Goal: Communication & Community: Participate in discussion

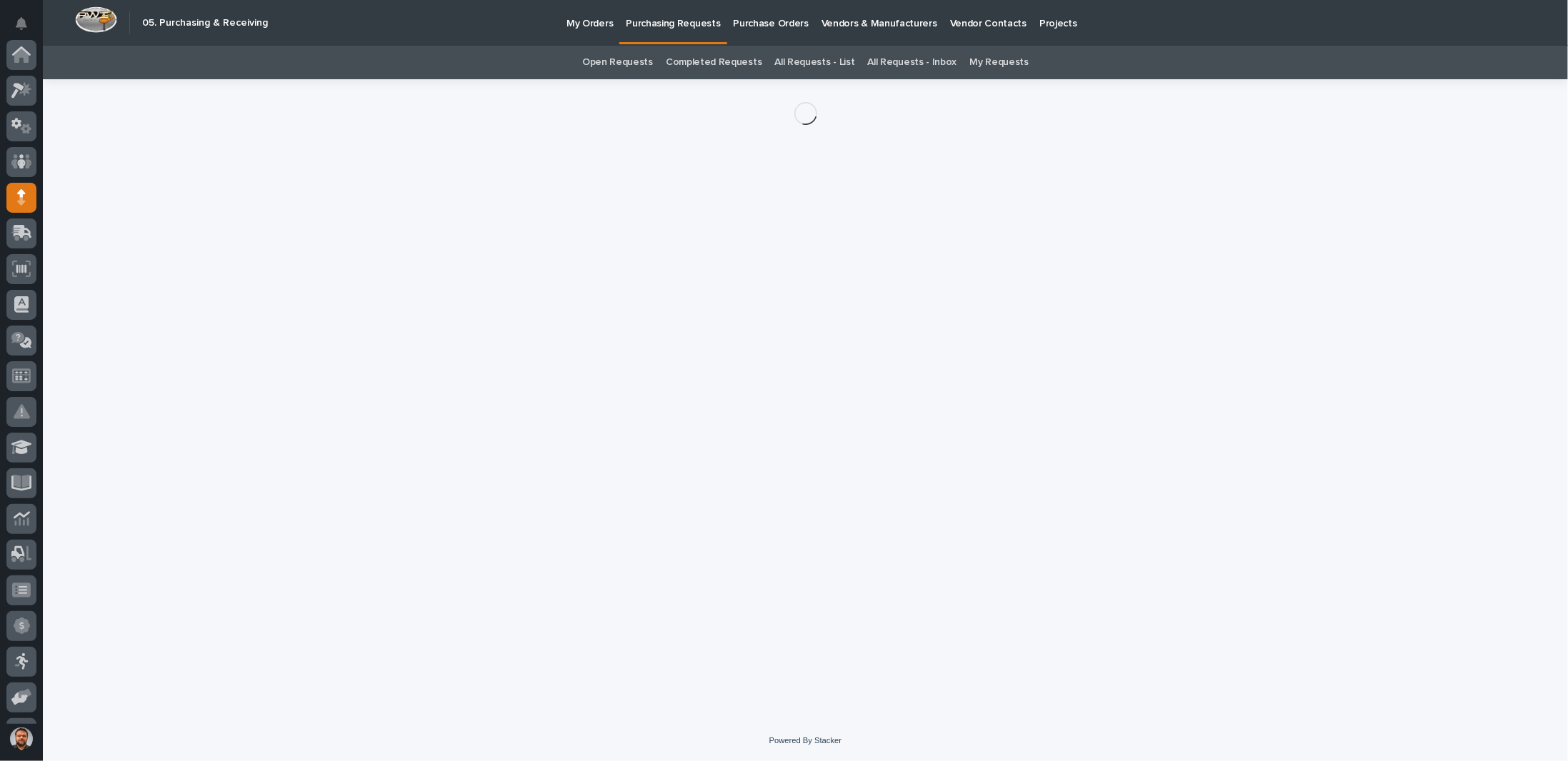
scroll to position [143, 0]
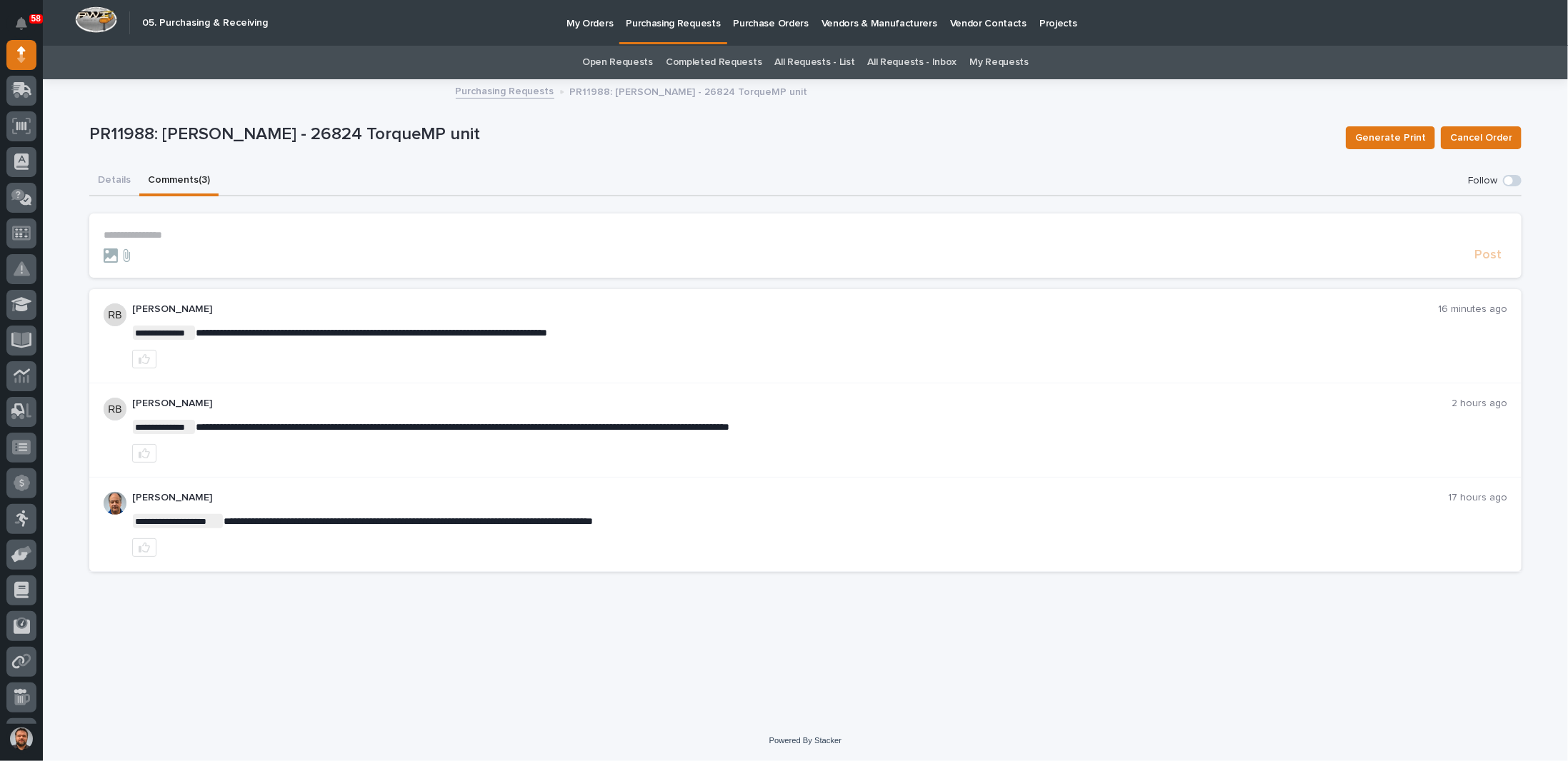
click at [214, 231] on p "**********" at bounding box center [806, 235] width 1404 height 12
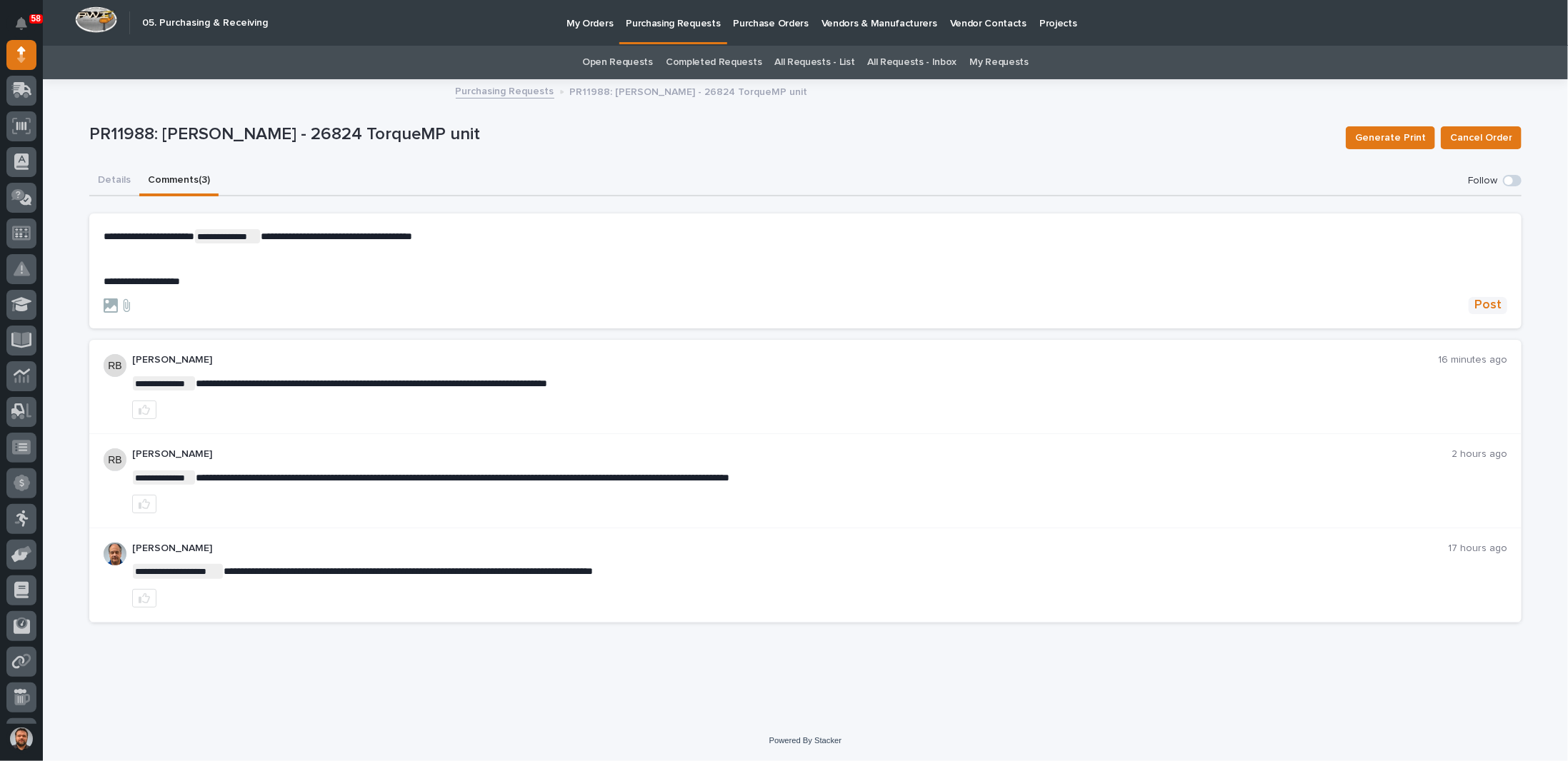
click at [1489, 301] on span "Post" at bounding box center [1489, 305] width 27 height 16
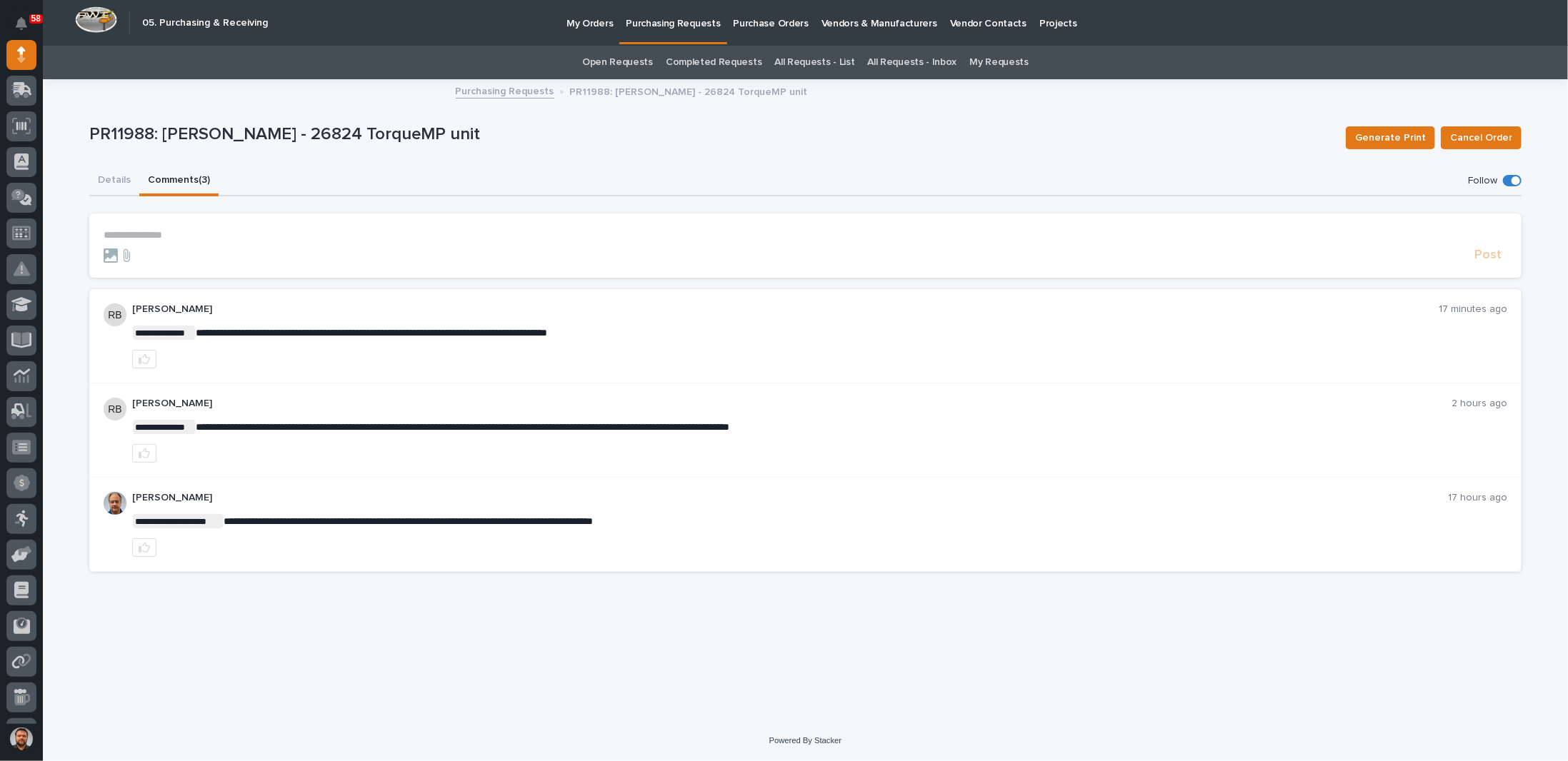
click at [172, 176] on button "Comments (3)" at bounding box center [179, 181] width 79 height 30
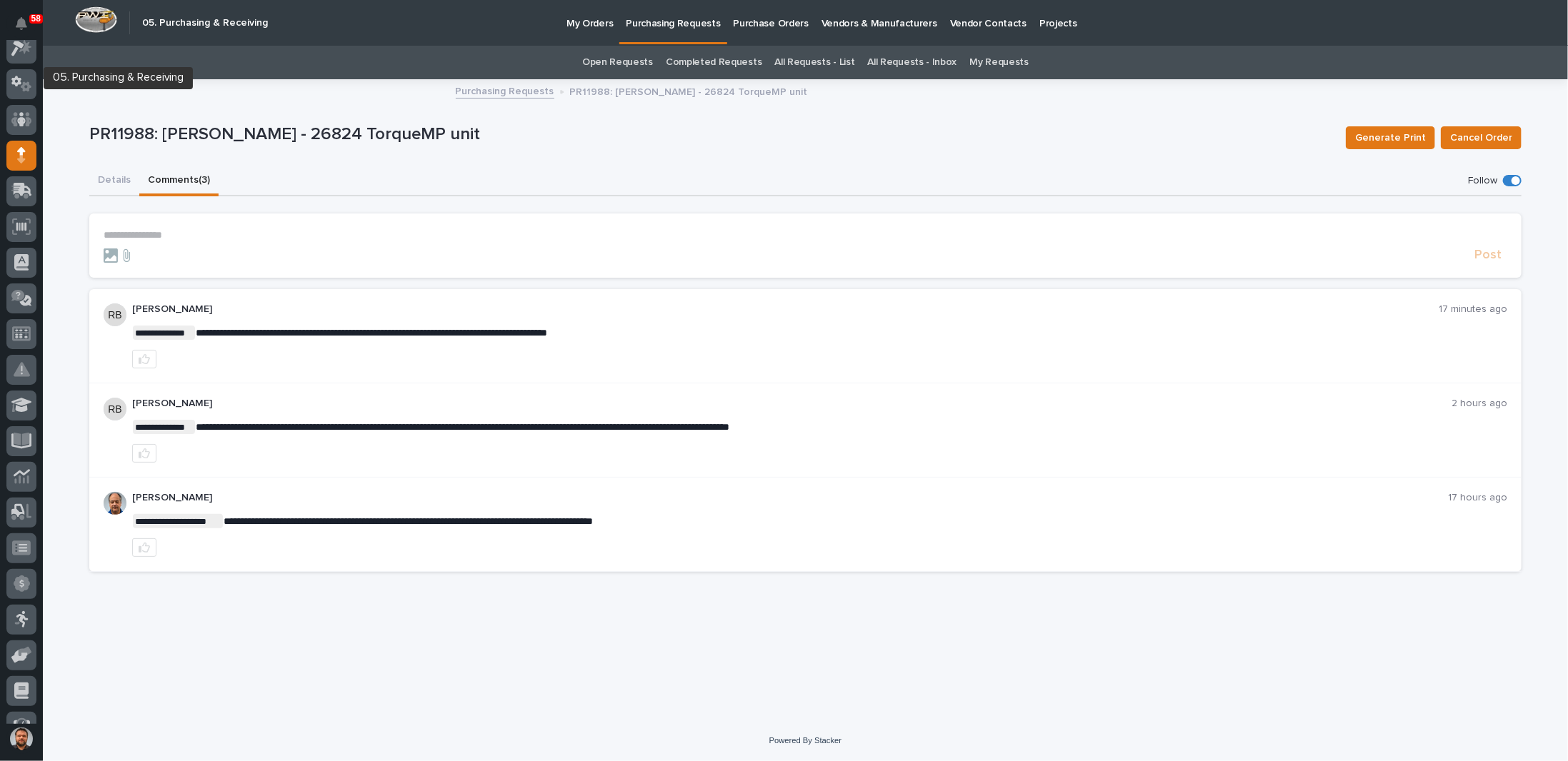
scroll to position [0, 0]
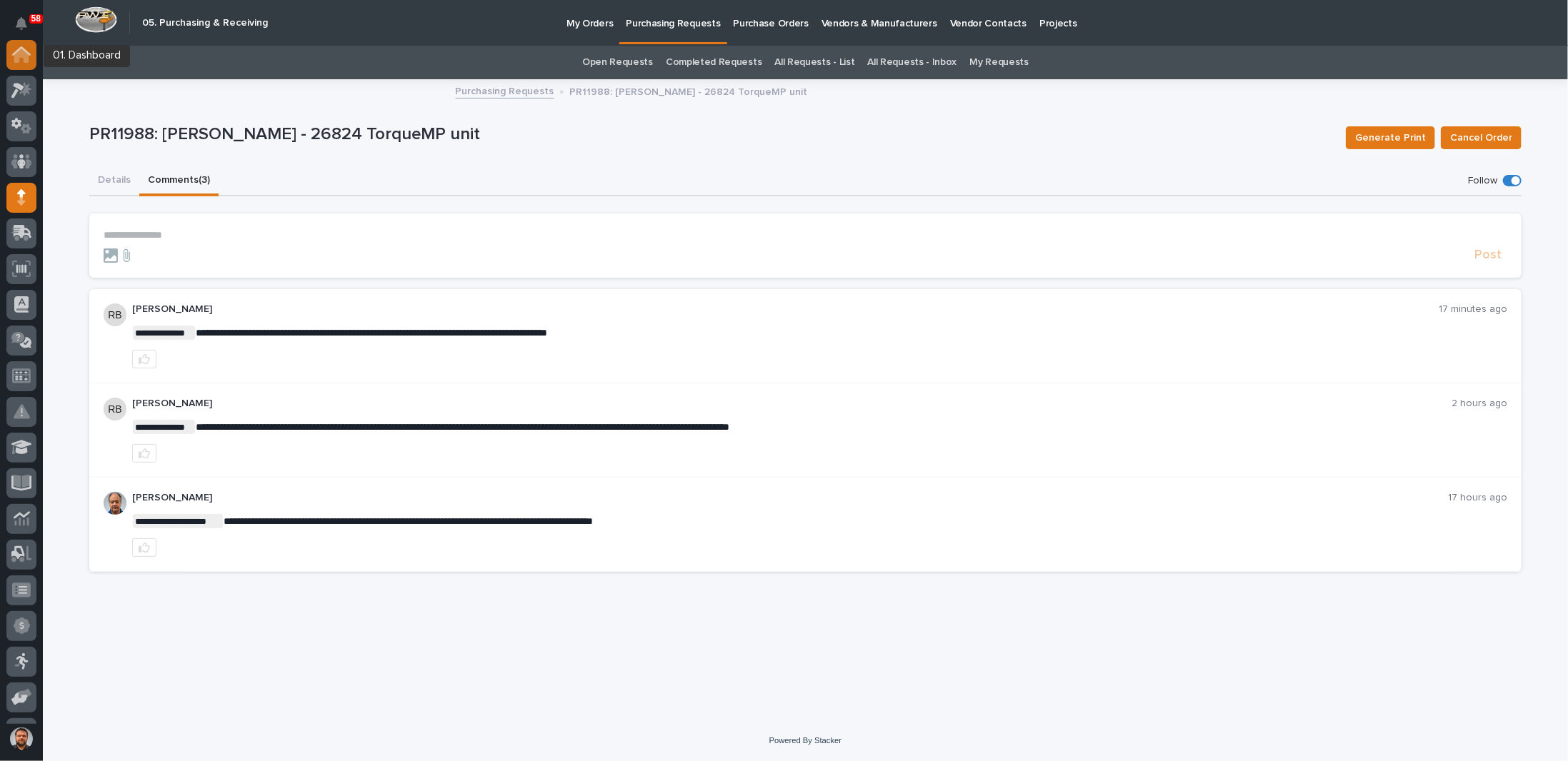
click at [21, 57] on icon at bounding box center [21, 54] width 19 height 16
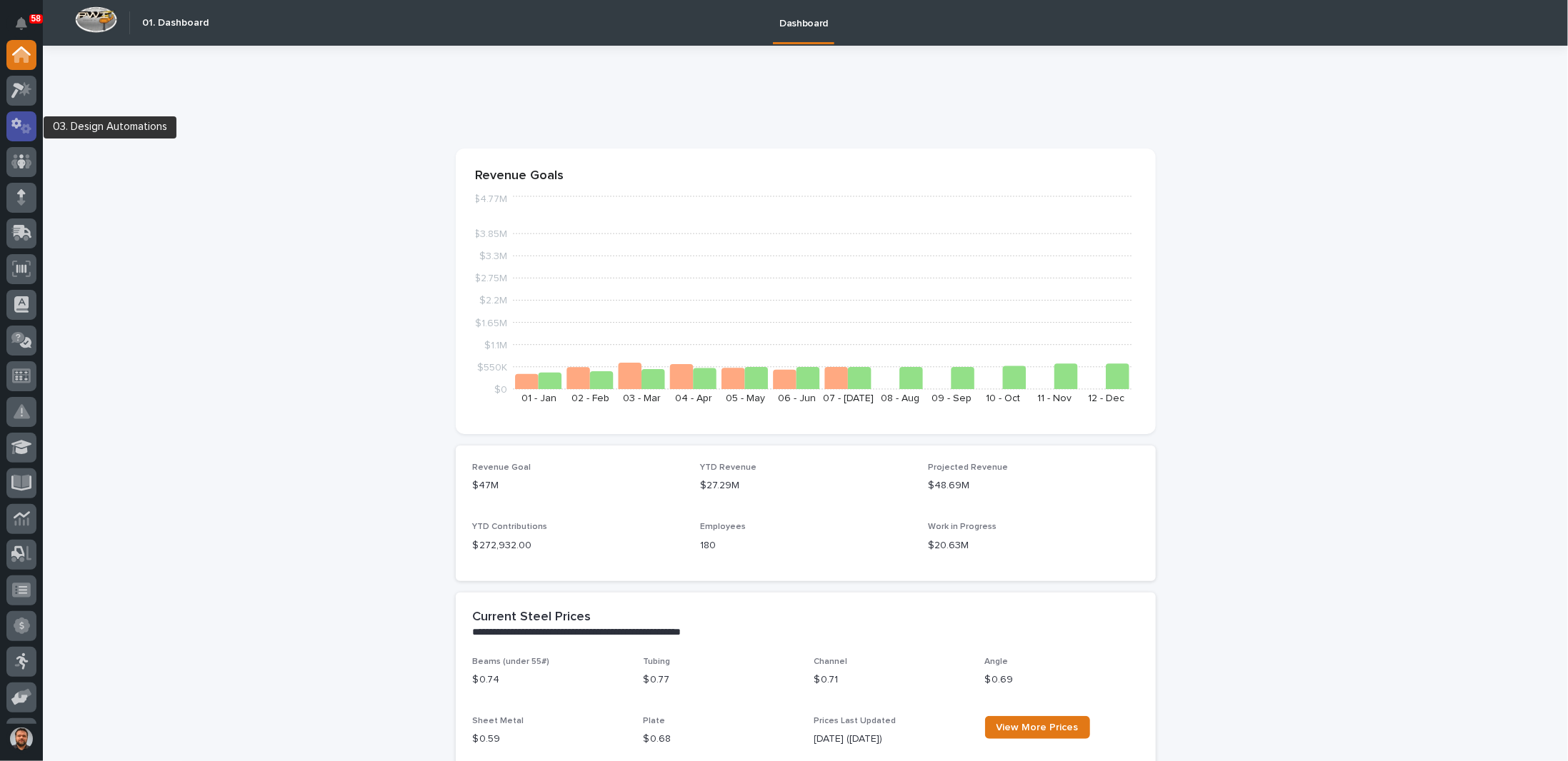
click at [27, 129] on icon at bounding box center [26, 128] width 11 height 10
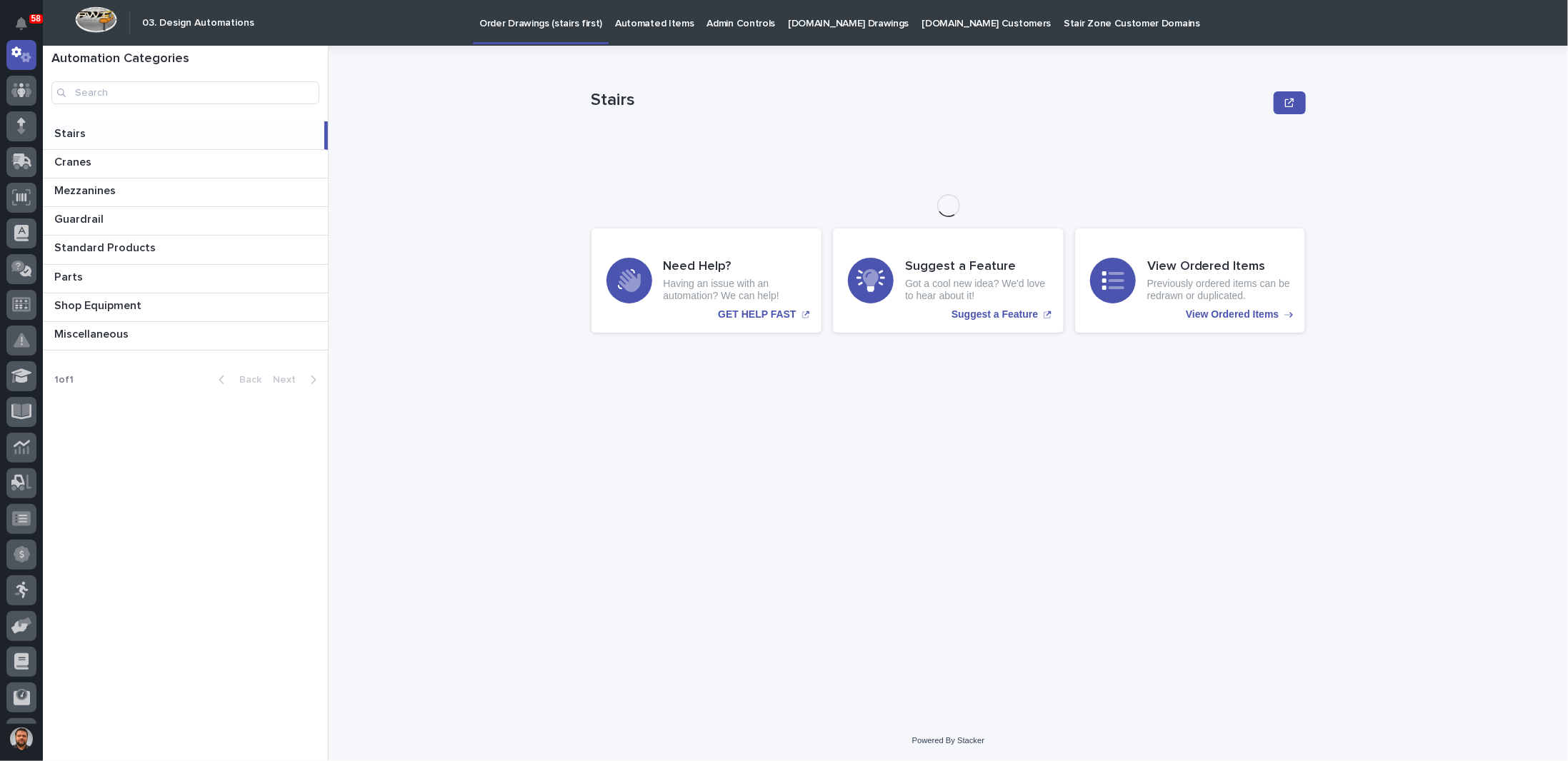
click at [809, 23] on p "[DOMAIN_NAME] Drawings" at bounding box center [848, 14] width 121 height 30
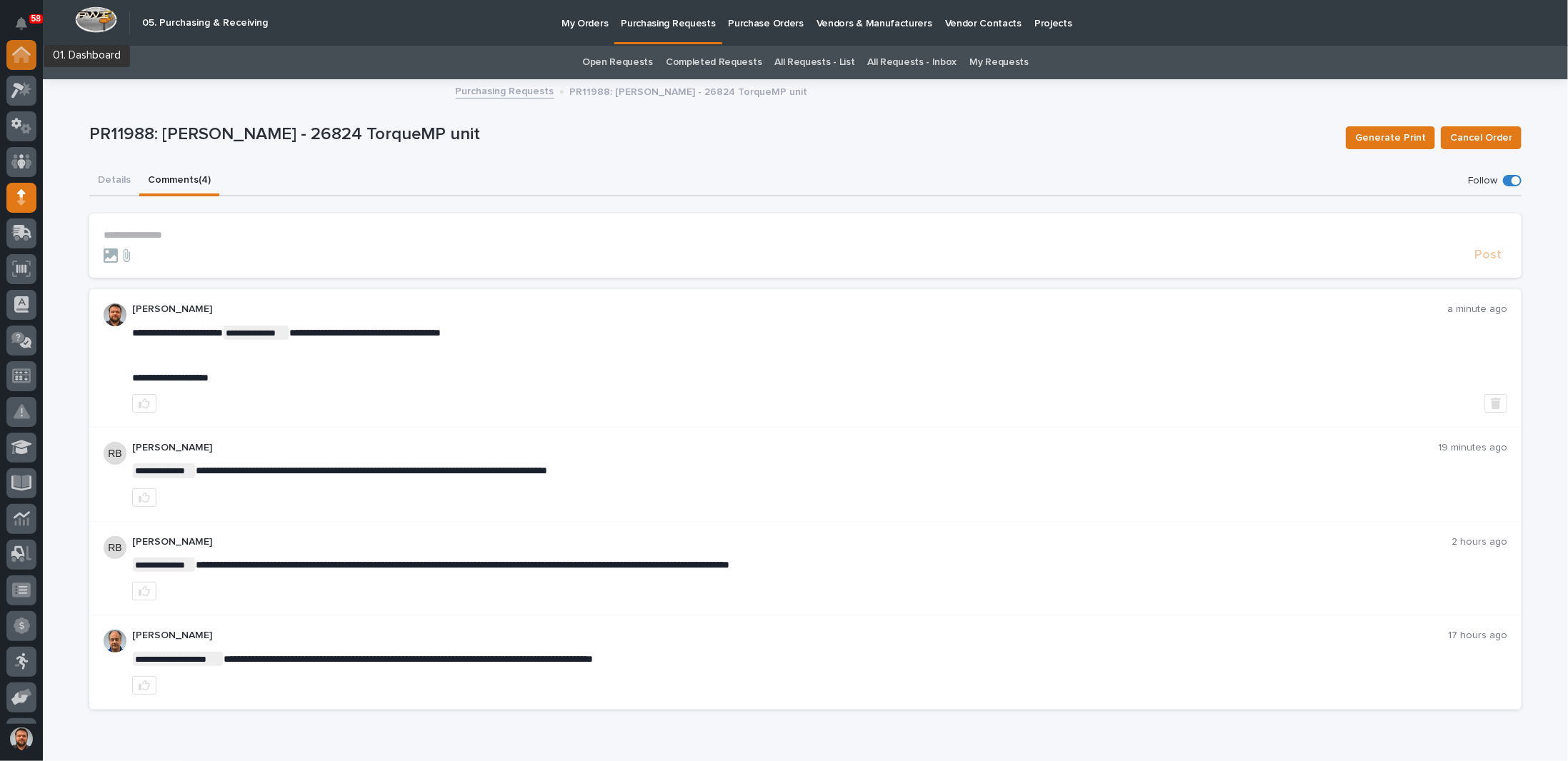
click at [21, 51] on icon at bounding box center [22, 56] width 14 height 14
